Goal: Task Accomplishment & Management: Manage account settings

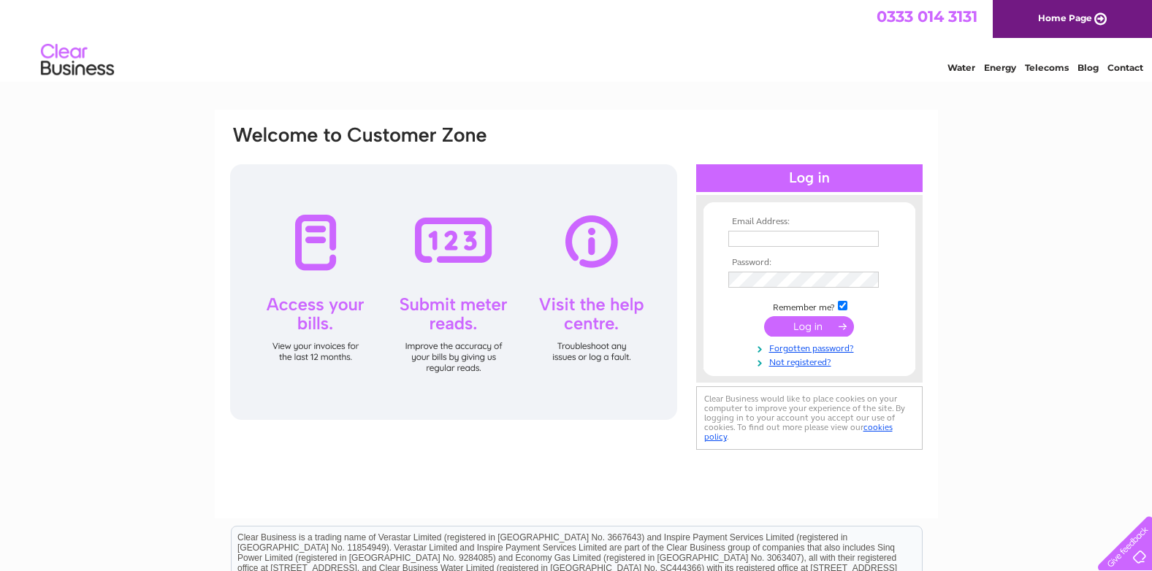
type input "Vicky.chapman@sandythain.co.uk"
click at [801, 328] on input "submit" at bounding box center [809, 326] width 90 height 20
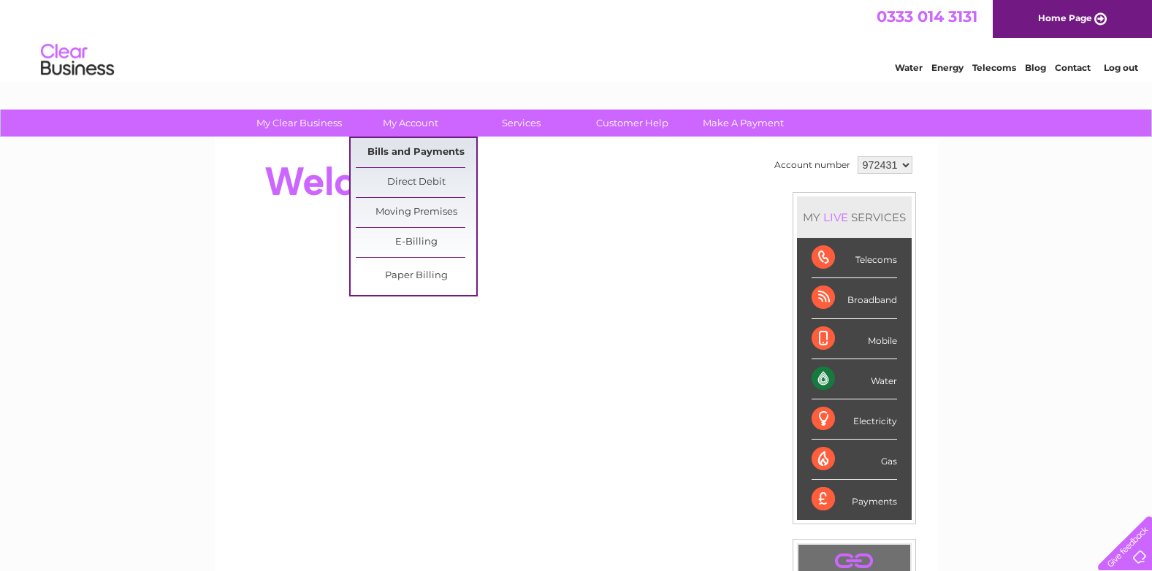
click at [427, 152] on link "Bills and Payments" at bounding box center [416, 152] width 121 height 29
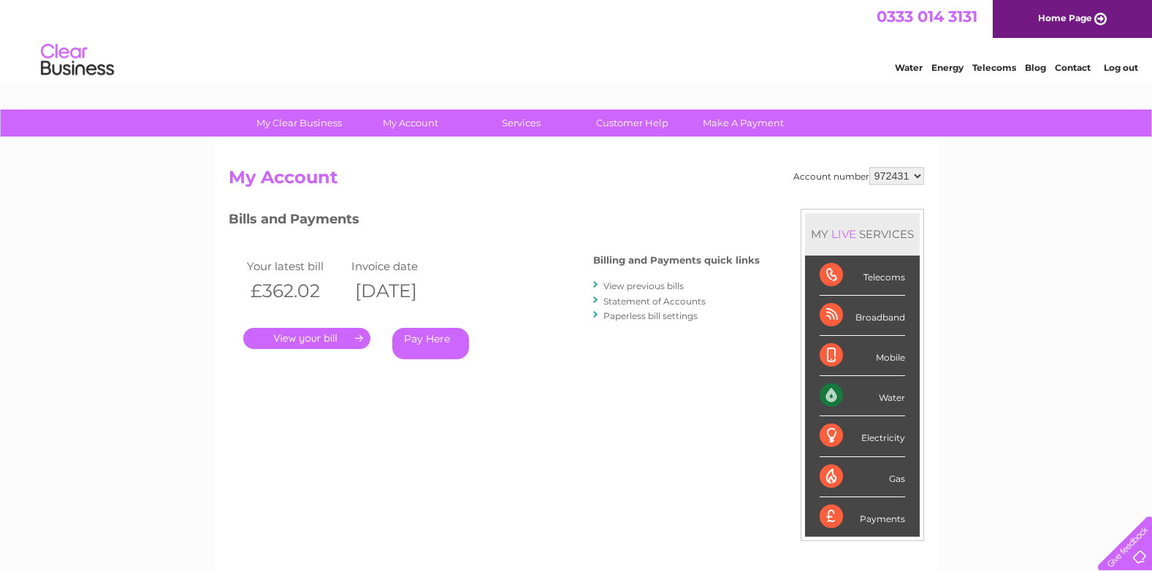
click at [331, 340] on link "." at bounding box center [306, 338] width 127 height 21
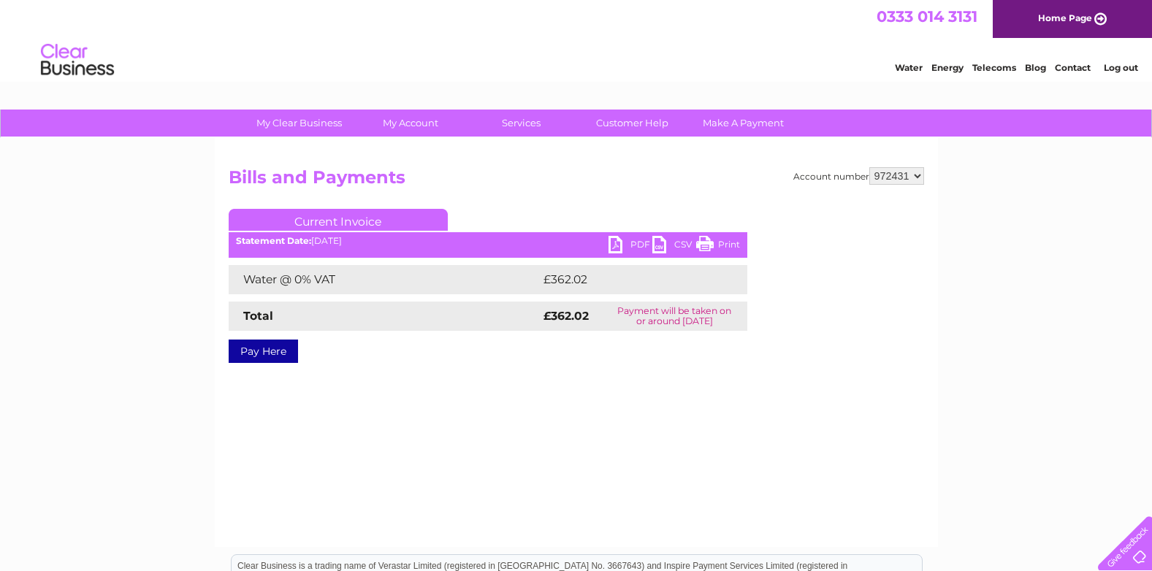
click at [626, 242] on link "PDF" at bounding box center [631, 246] width 44 height 21
